Goal: Task Accomplishment & Management: Manage account settings

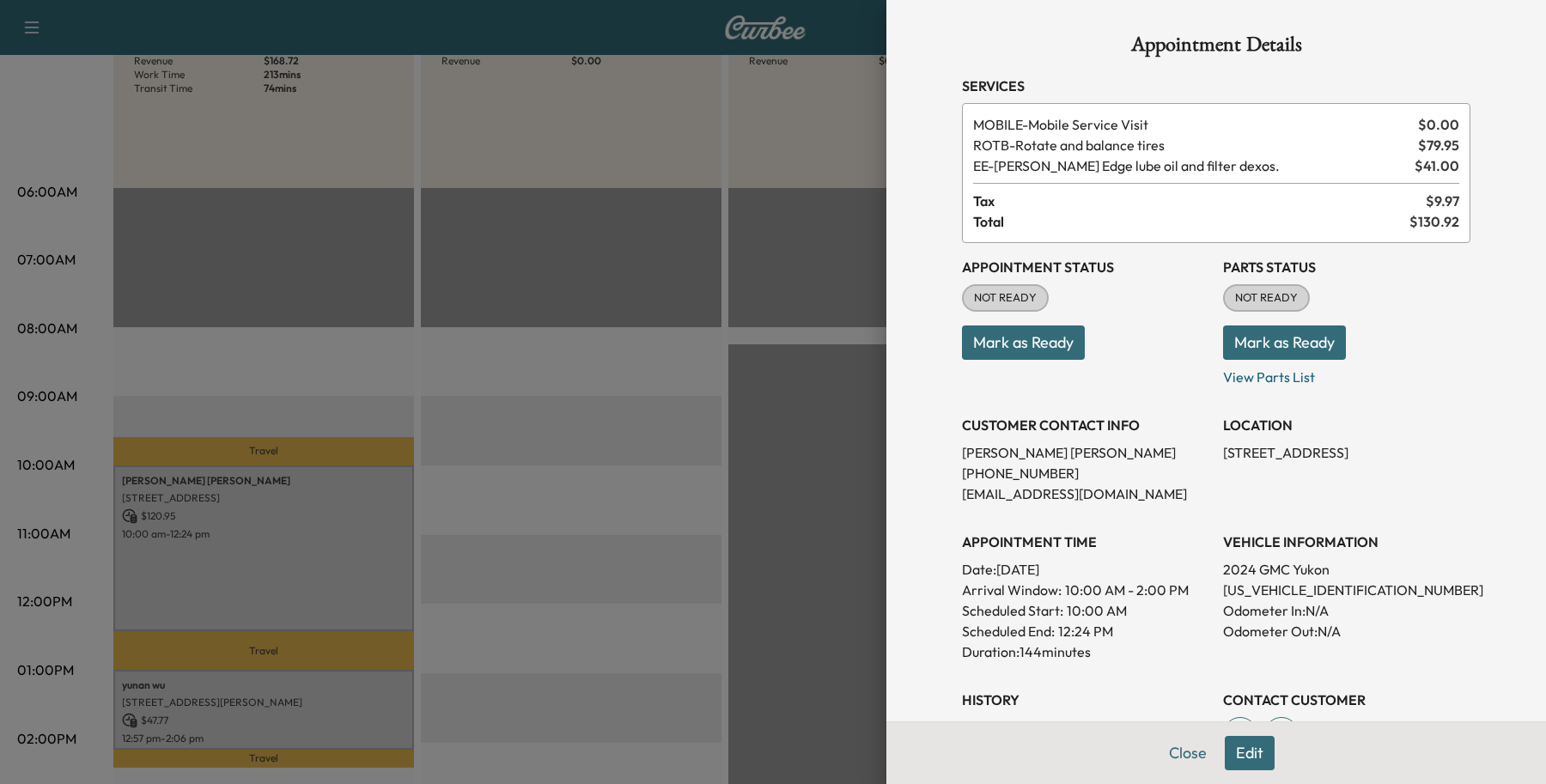
drag, startPoint x: 1174, startPoint y: 754, endPoint x: 1092, endPoint y: 771, distance: 83.7
click at [1092, 771] on div "Close Edit" at bounding box center [1216, 753] width 660 height 63
click at [1174, 747] on button "Close" at bounding box center [1187, 753] width 60 height 34
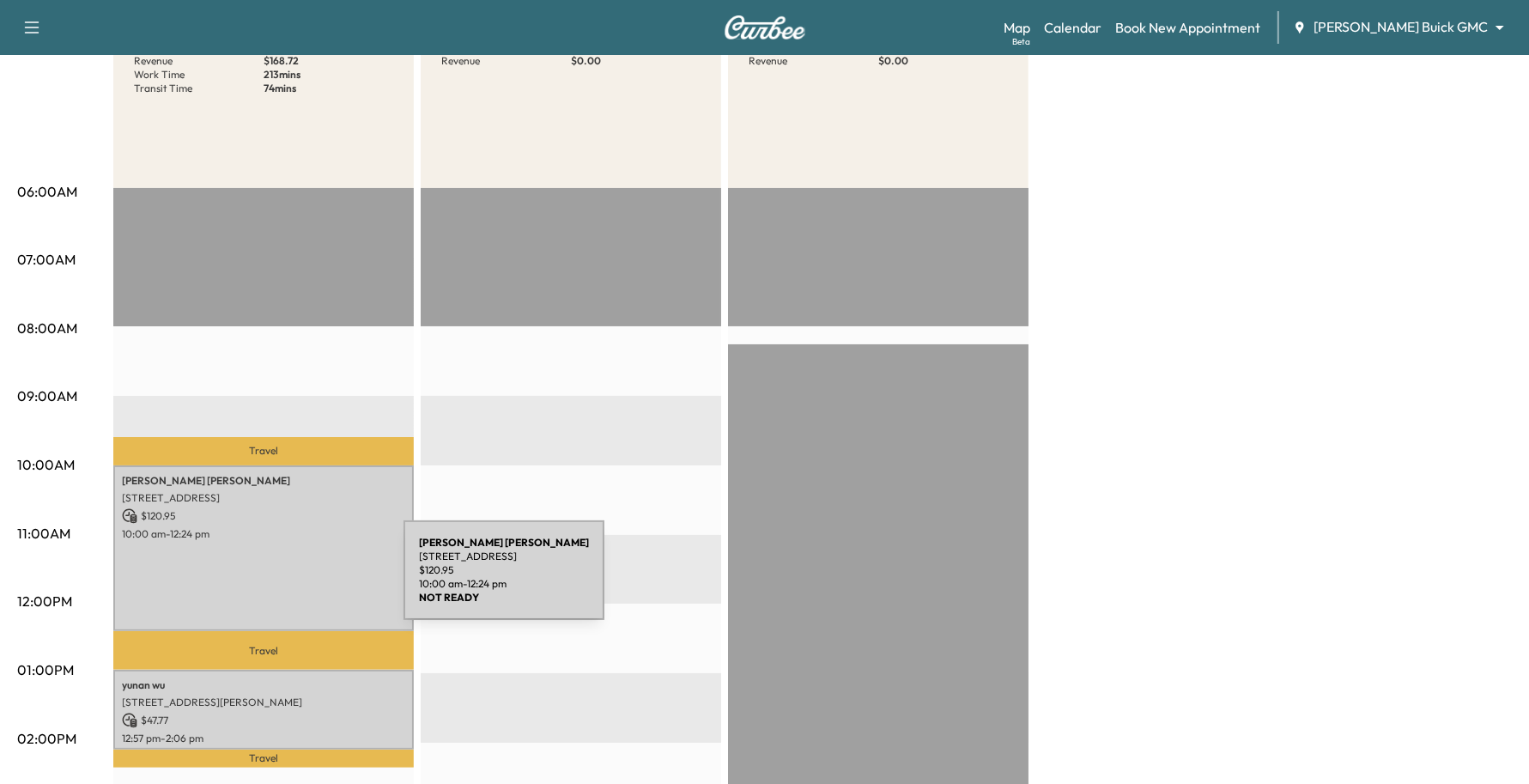
click at [275, 580] on div "[PERSON_NAME] [STREET_ADDRESS] $ 120.95 10:00 am - 12:24 pm" at bounding box center [264, 549] width 301 height 166
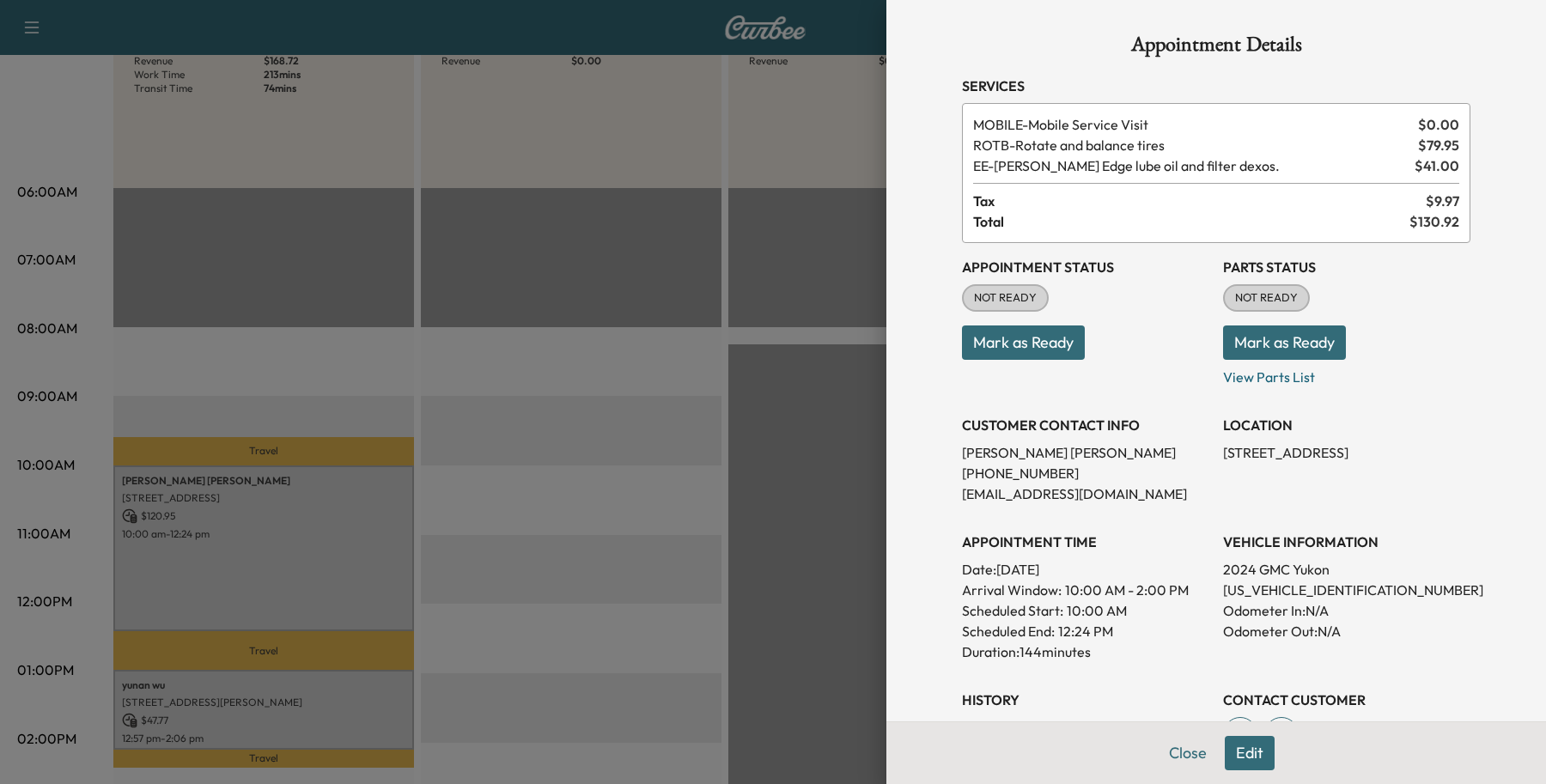
click at [1234, 757] on button "Edit" at bounding box center [1250, 753] width 50 height 34
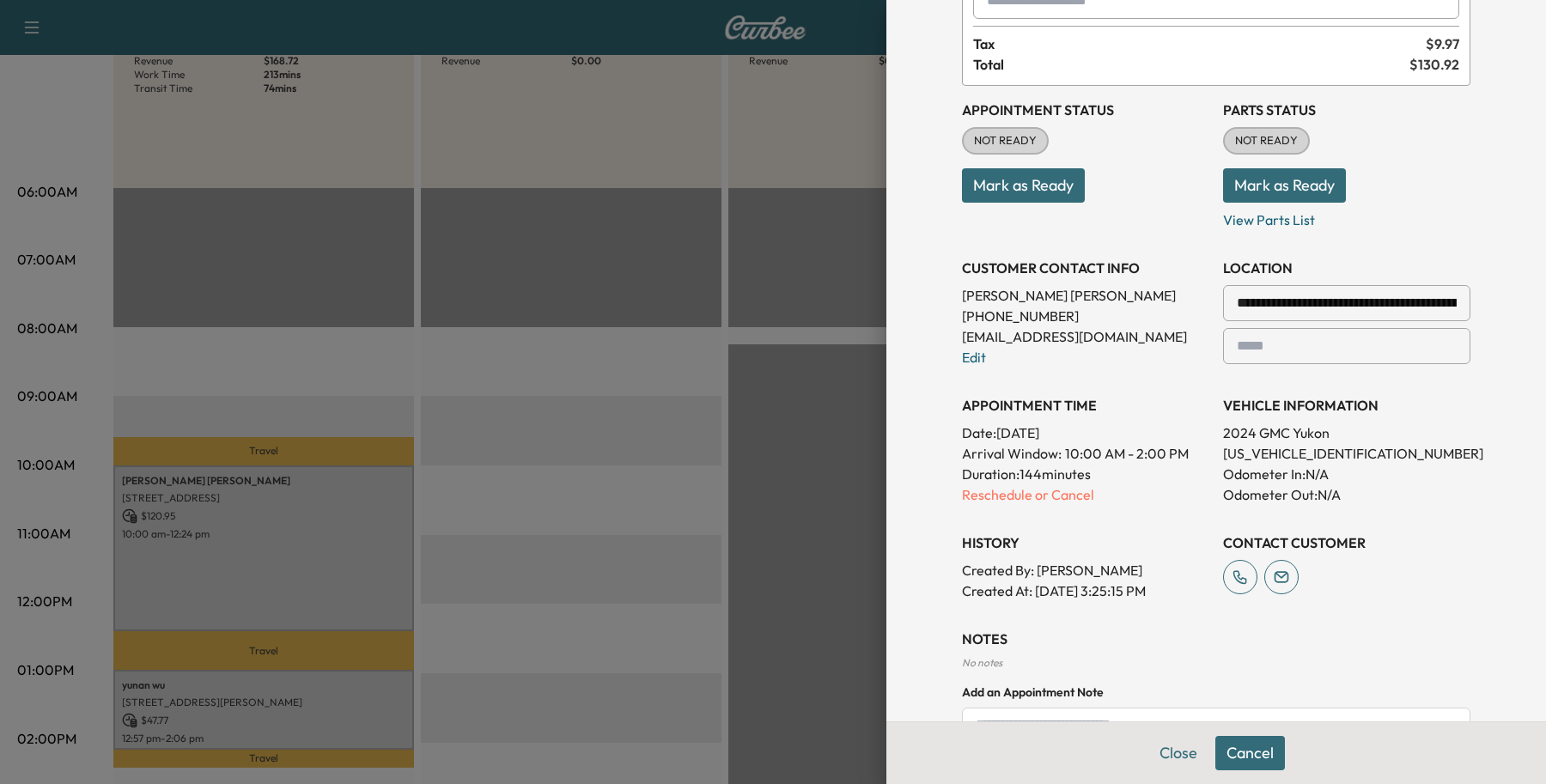
scroll to position [348, 0]
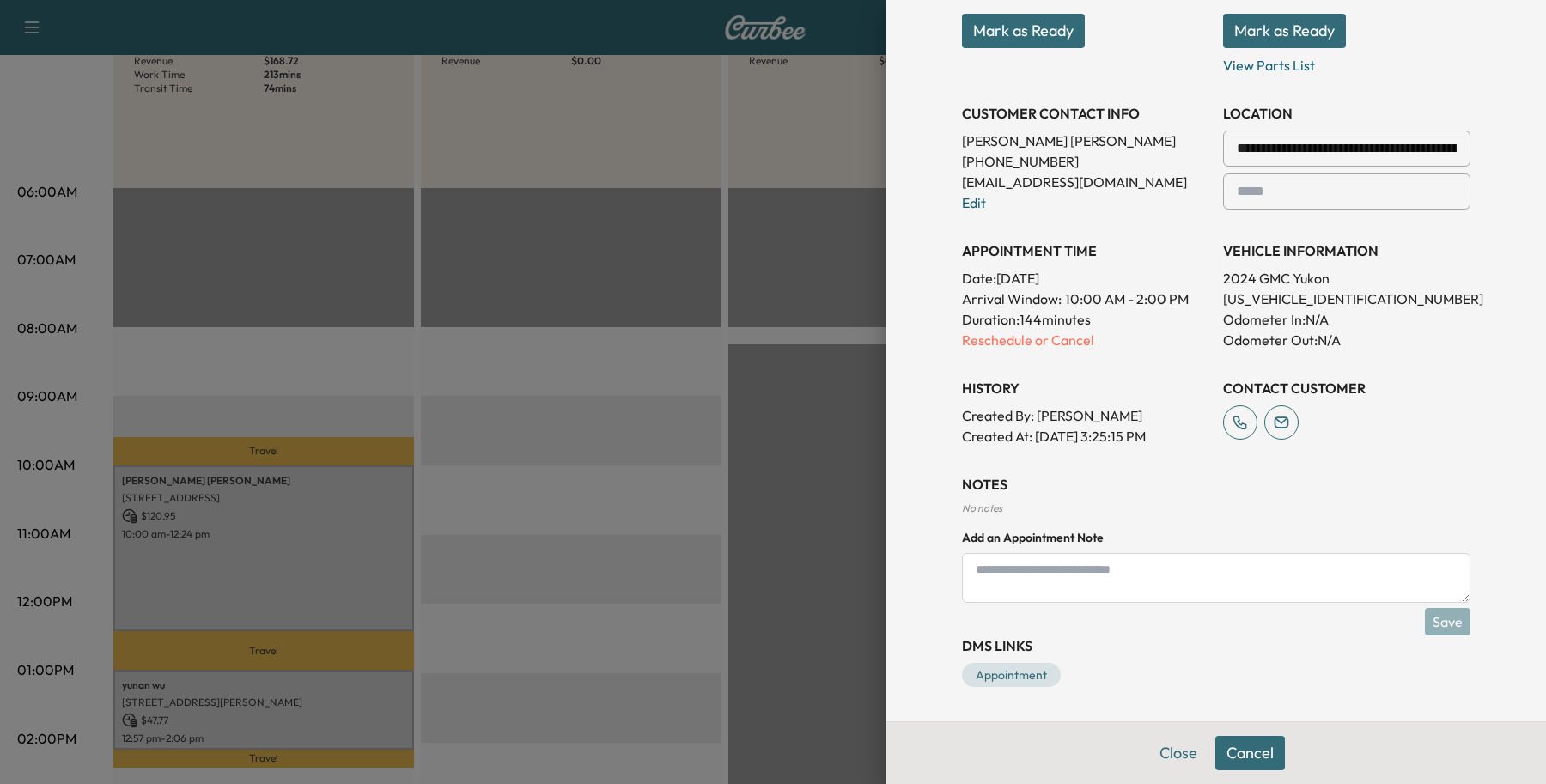
click at [1132, 569] on textarea at bounding box center [1216, 578] width 508 height 50
type textarea "**********"
click at [1424, 621] on button "Save" at bounding box center [1447, 621] width 46 height 28
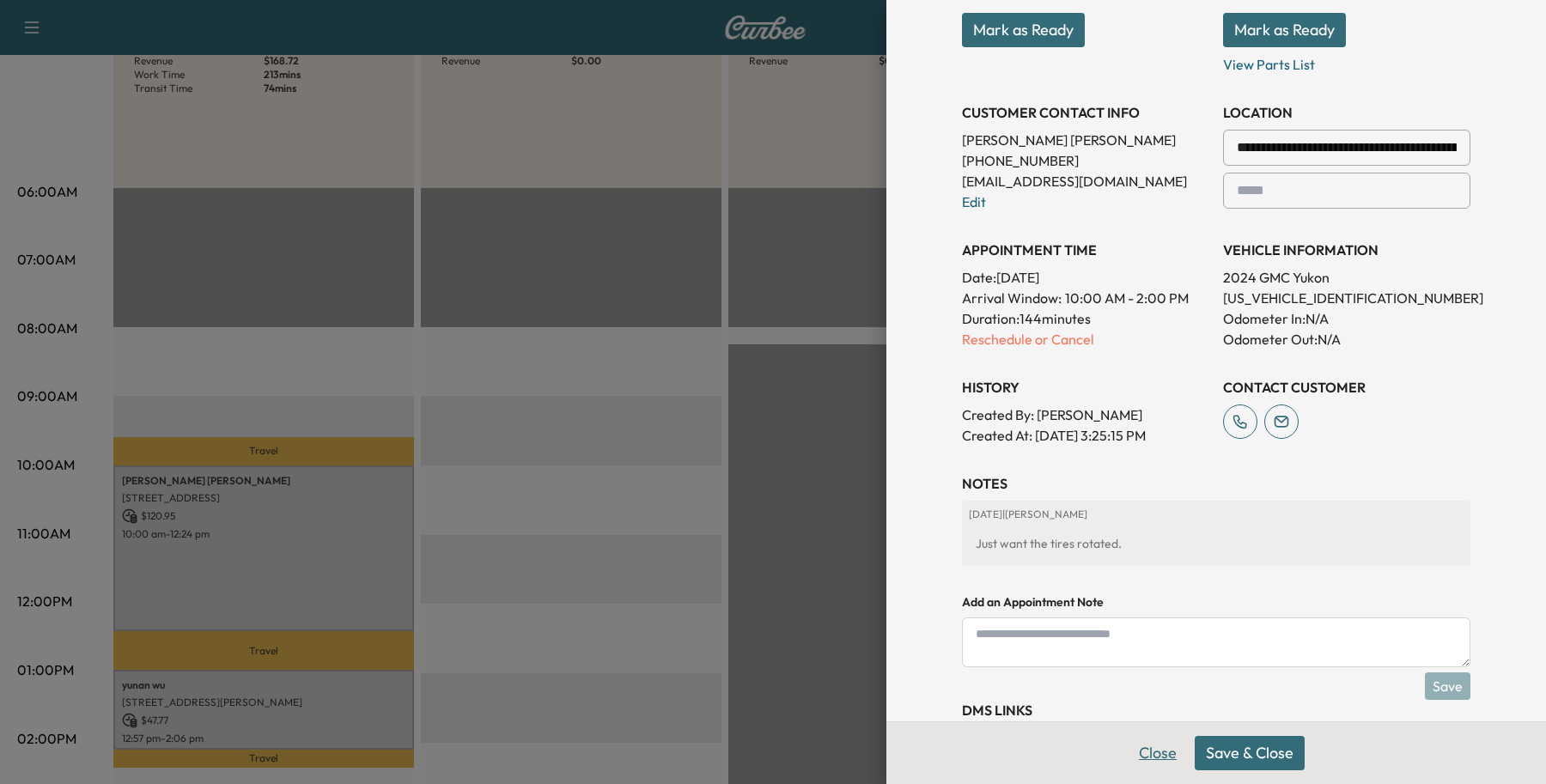
click at [1138, 754] on button "Close" at bounding box center [1157, 753] width 60 height 34
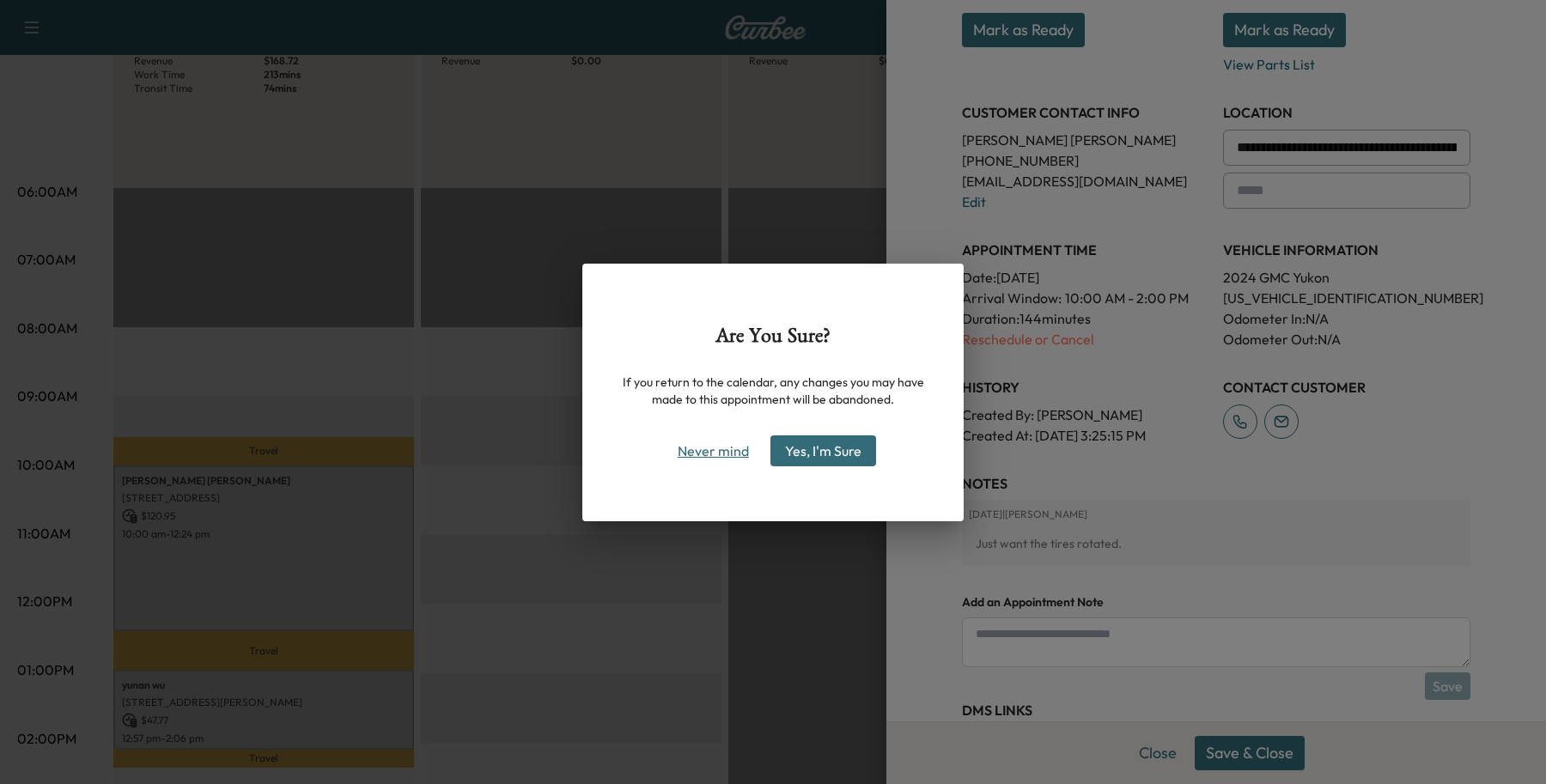
click at [679, 457] on button "Never mind" at bounding box center [713, 450] width 87 height 28
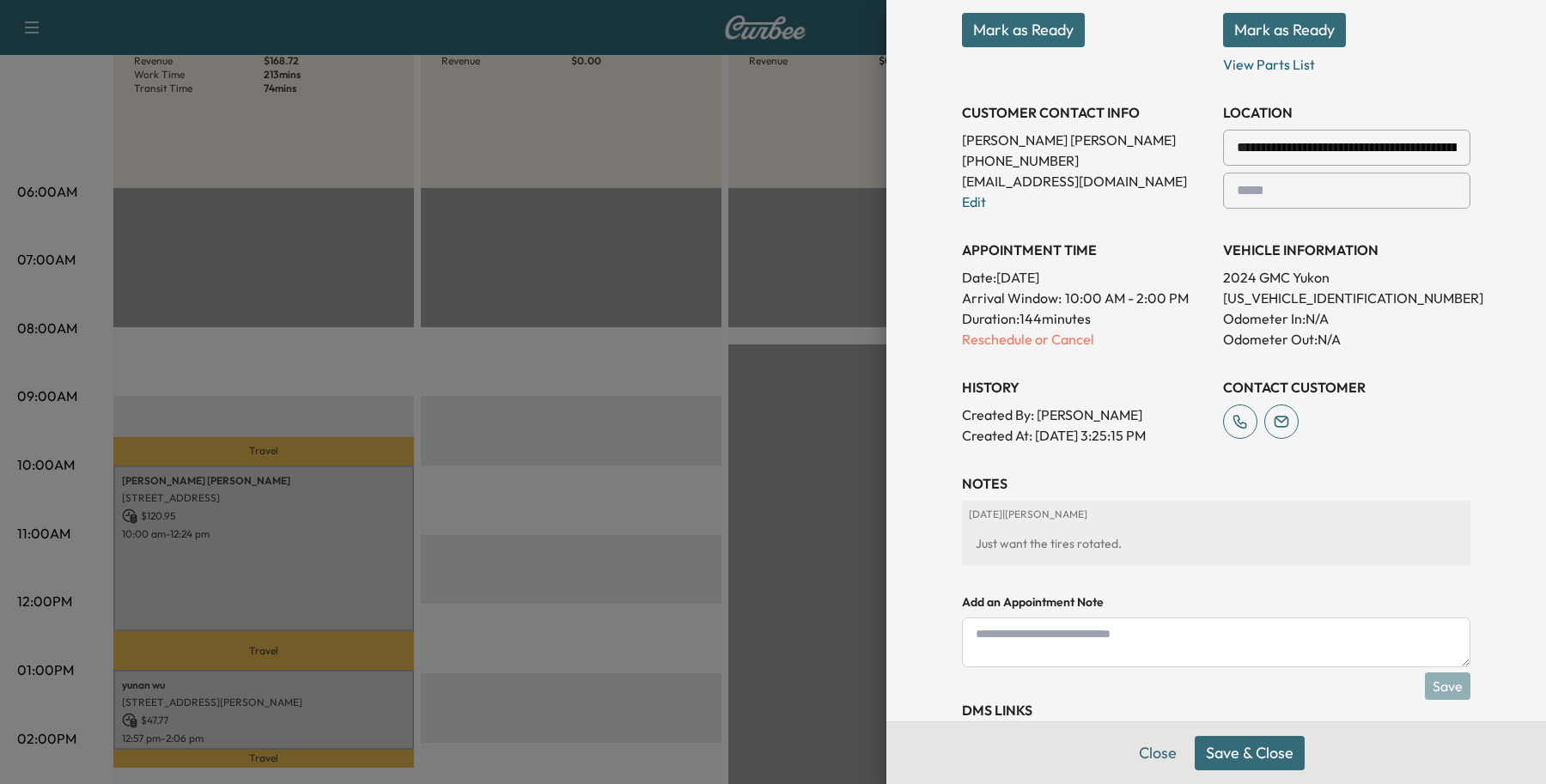
click at [1198, 748] on button "Save & Close" at bounding box center [1249, 753] width 110 height 34
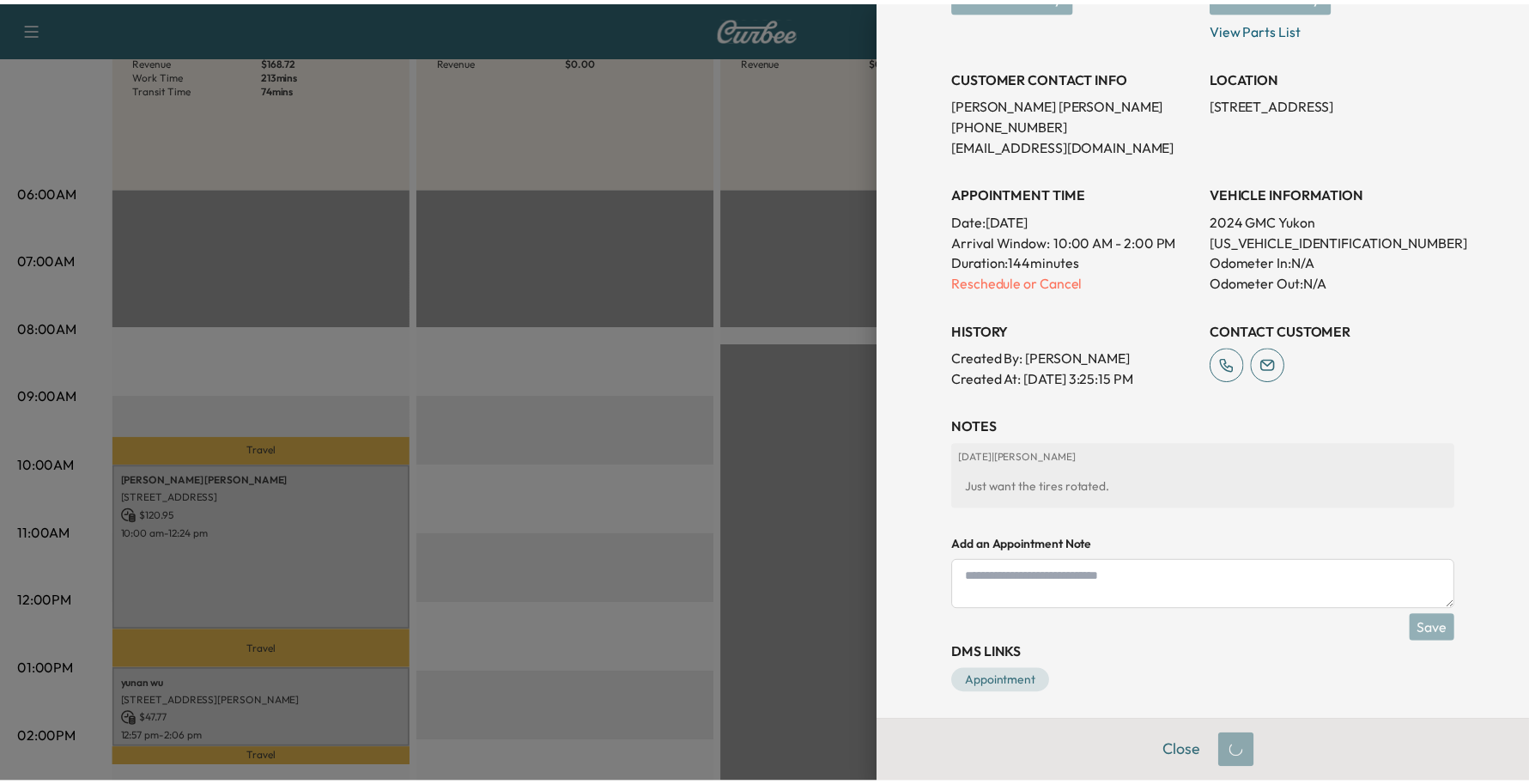
scroll to position [311, 0]
